Goal: Transaction & Acquisition: Purchase product/service

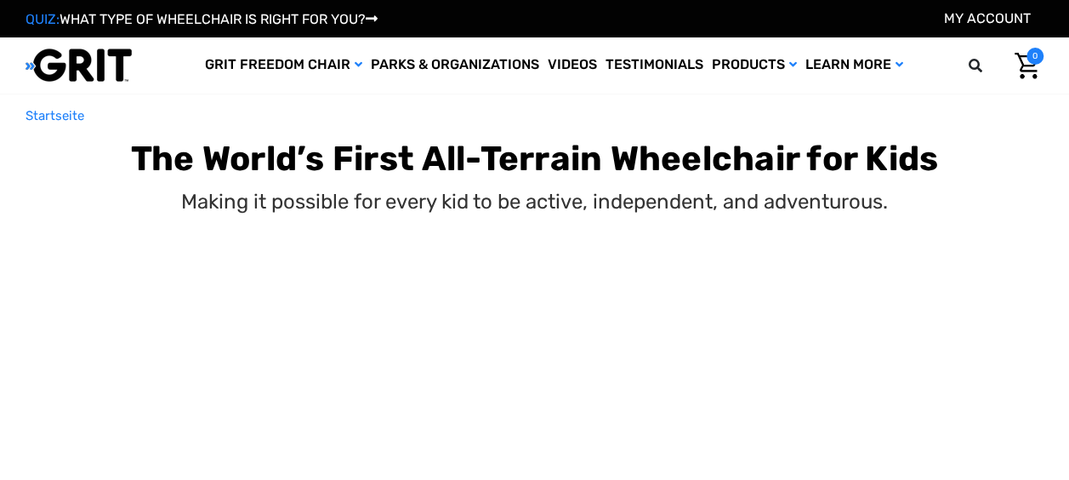
select select "CH"
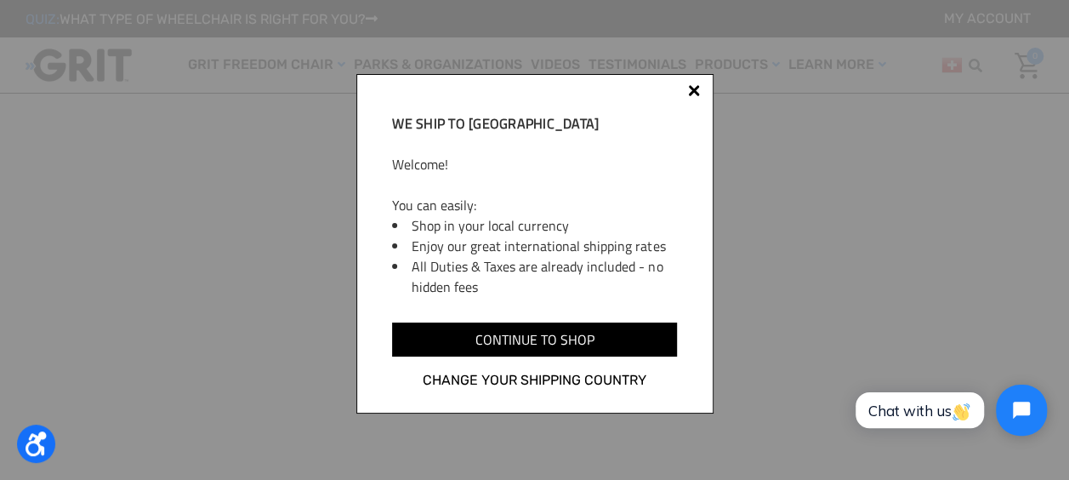
click at [692, 94] on div at bounding box center [694, 94] width 14 height 14
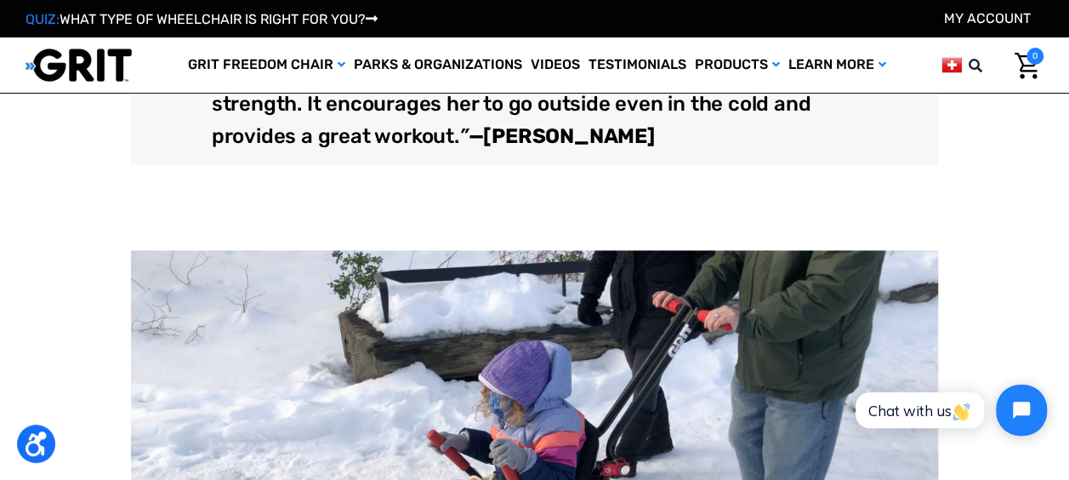
scroll to position [1190, 0]
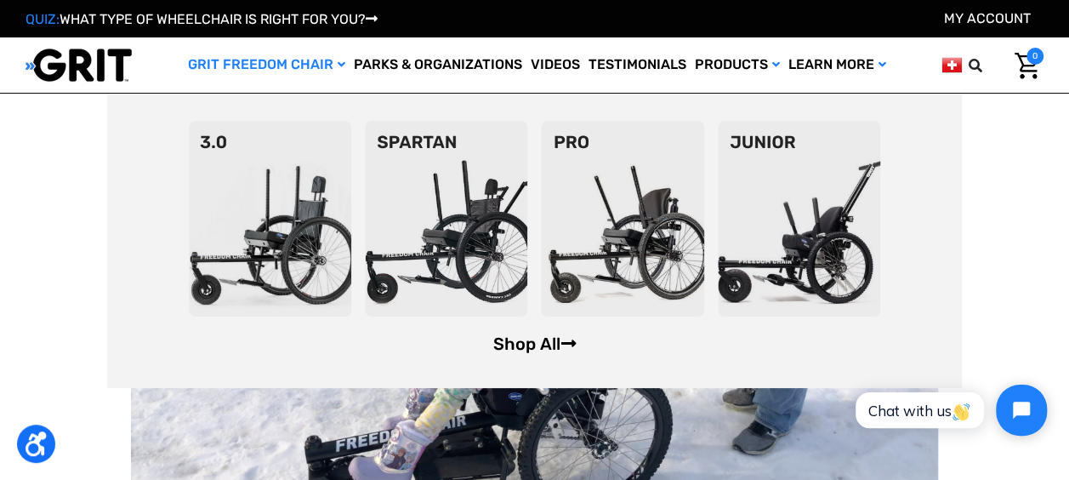
click at [548, 347] on link "Shop All" at bounding box center [533, 343] width 83 height 20
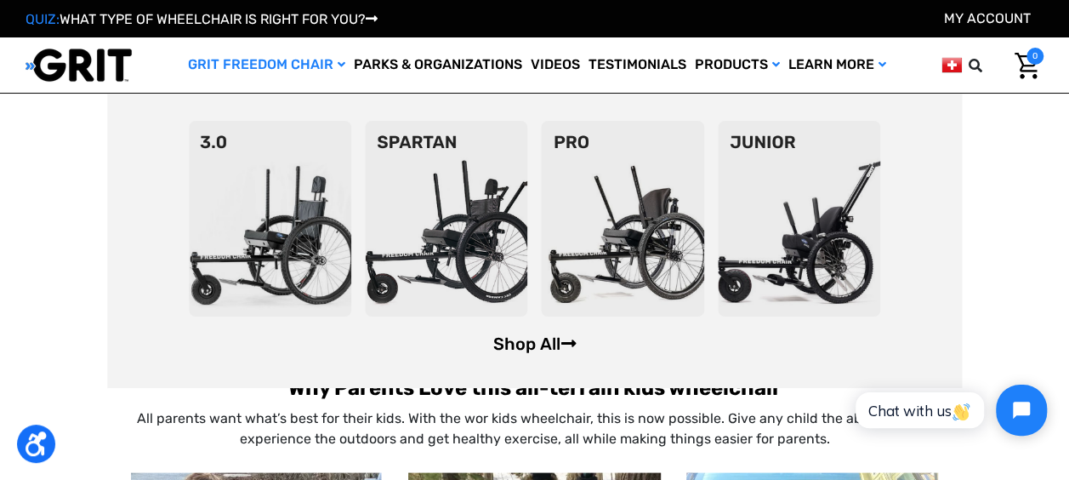
scroll to position [1446, 0]
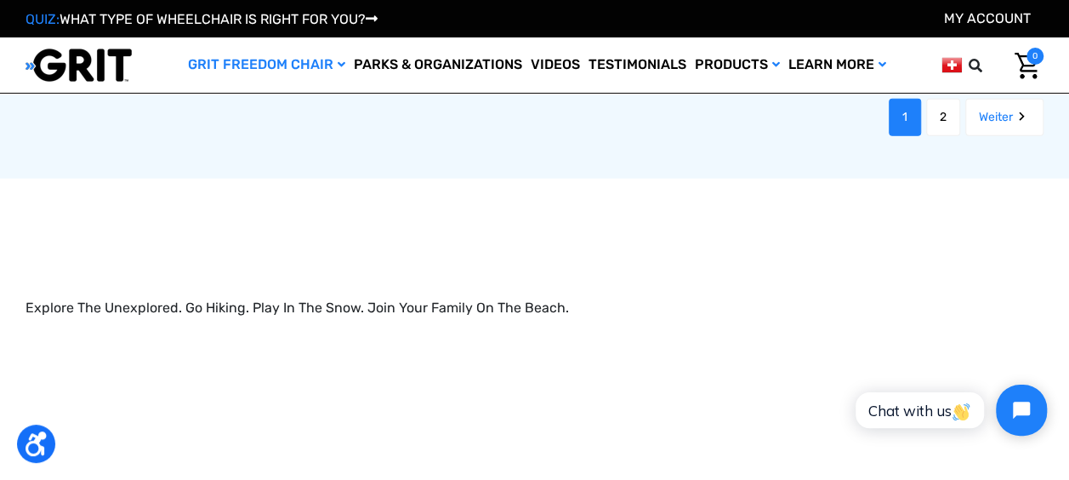
scroll to position [2041, 0]
